Goal: Check status

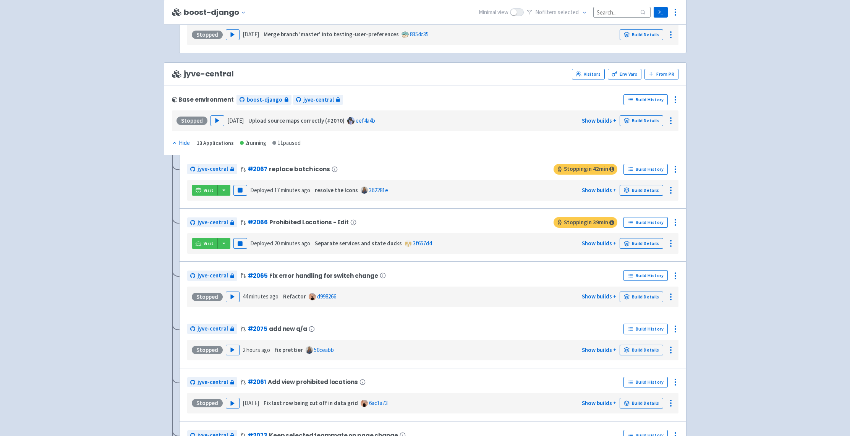
scroll to position [1140, 0]
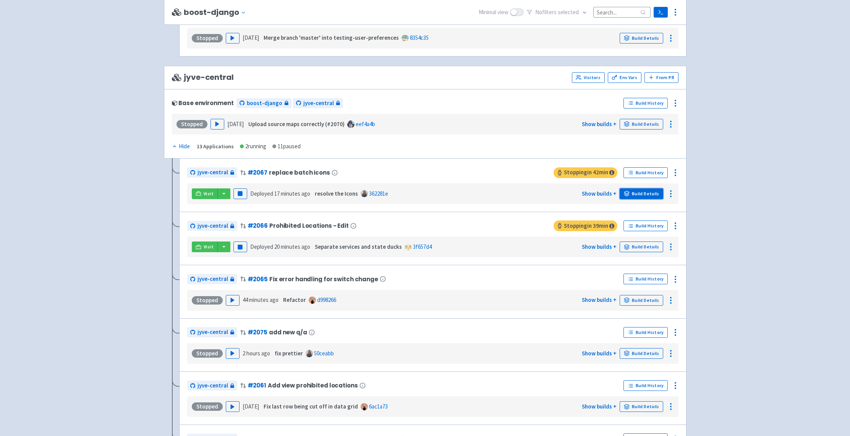
click at [645, 196] on link "Build Details" at bounding box center [642, 193] width 44 height 11
click at [669, 198] on icon at bounding box center [670, 193] width 9 height 9
click at [683, 187] on div "jyve-central # 2067 replace batch icons Stopping in 42 min Build History Visit …" at bounding box center [432, 184] width 507 height 53
click at [675, 174] on icon at bounding box center [675, 172] width 9 height 9
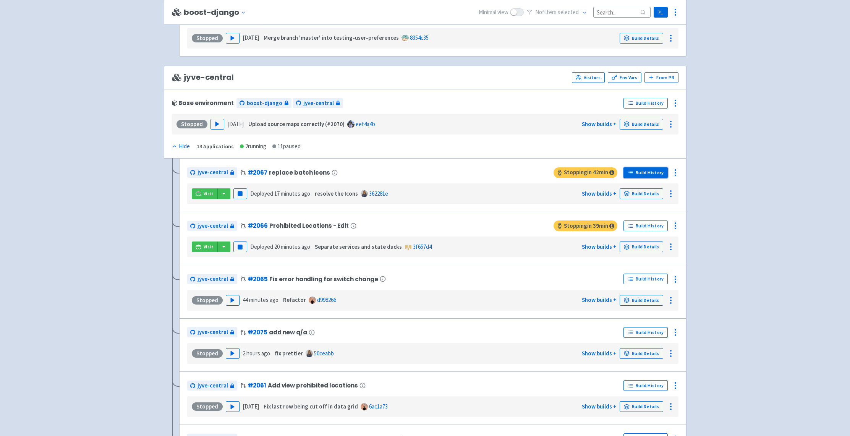
click at [637, 171] on link "Build History" at bounding box center [646, 172] width 44 height 11
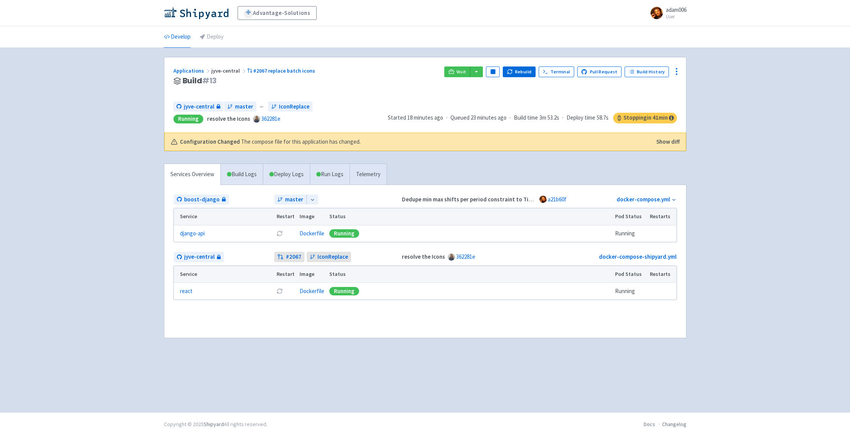
click at [310, 201] on icon at bounding box center [312, 199] width 5 height 5
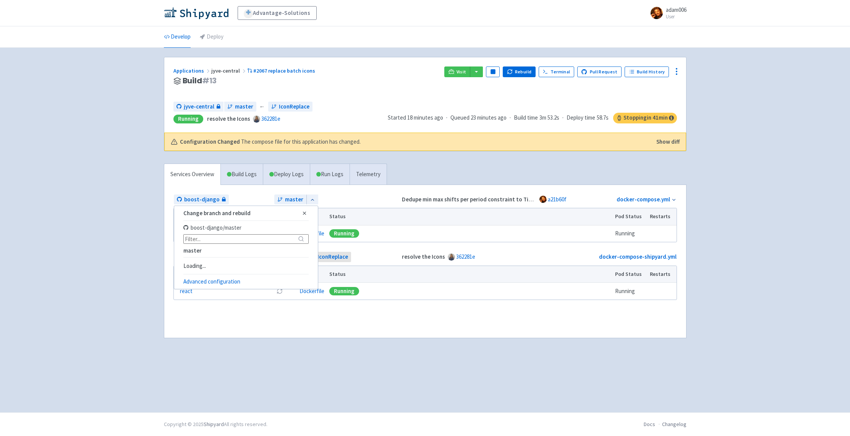
click at [477, 175] on div "Services Overview Build Logs Deploy Logs Run Logs Telemetry boost-django master…" at bounding box center [425, 256] width 532 height 184
